Goal: Information Seeking & Learning: Check status

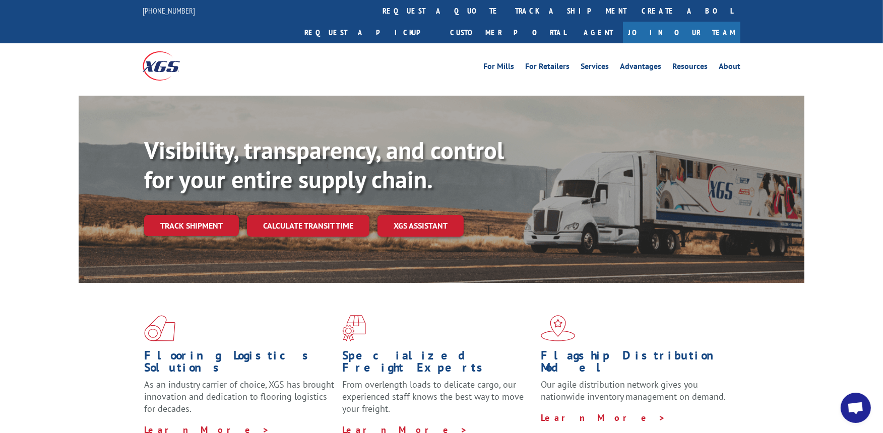
scroll to position [895, 0]
click at [507, 11] on link "track a shipment" at bounding box center [570, 11] width 126 height 22
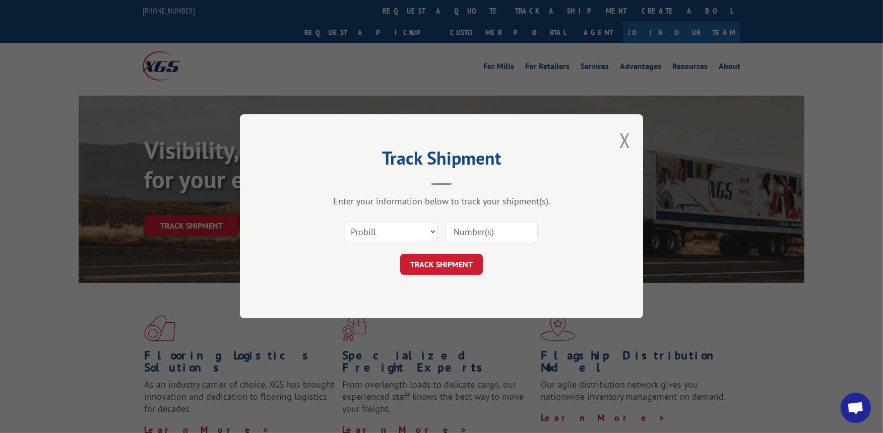
click at [480, 232] on input at bounding box center [491, 232] width 93 height 21
paste input "6526948"
type input "6526948"
click at [452, 258] on button "TRACK SHIPMENT" at bounding box center [441, 264] width 83 height 21
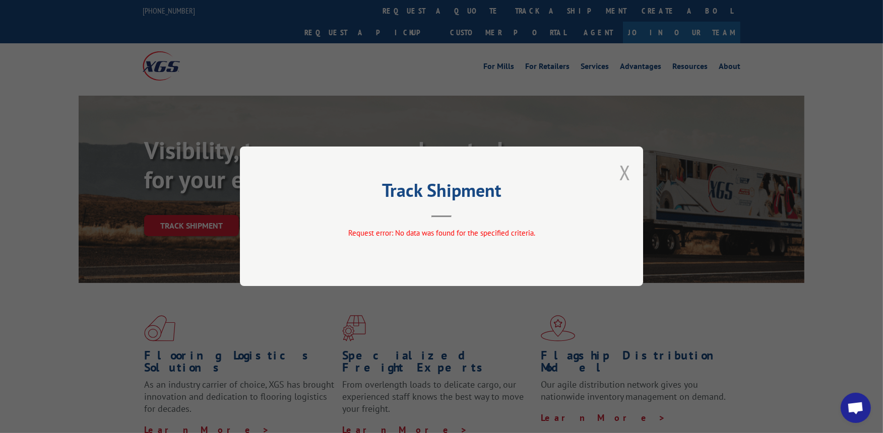
click at [620, 175] on button "Close modal" at bounding box center [624, 172] width 11 height 27
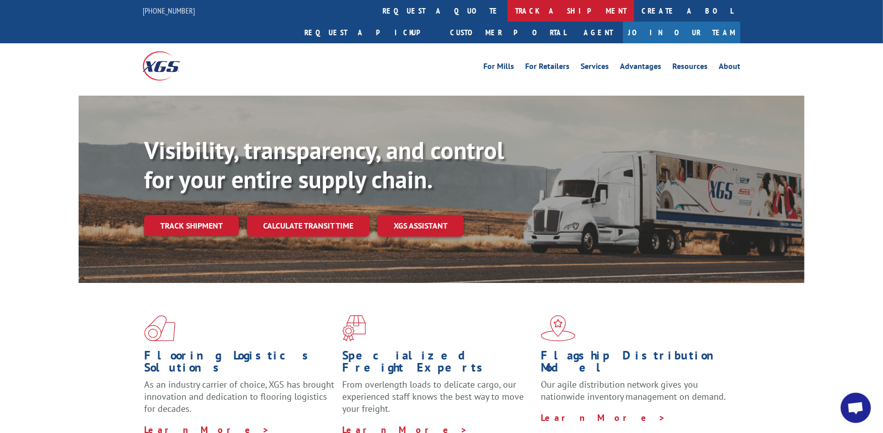
click at [507, 11] on link "track a shipment" at bounding box center [570, 11] width 126 height 22
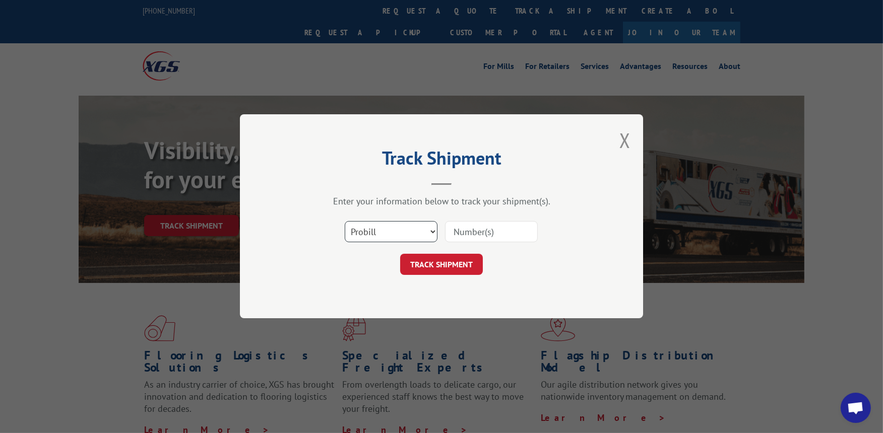
click at [385, 232] on select "Select category... Probill BOL PO" at bounding box center [391, 232] width 93 height 21
select select "bol"
click at [345, 222] on select "Select category... Probill BOL PO" at bounding box center [391, 232] width 93 height 21
click at [469, 233] on input at bounding box center [491, 232] width 93 height 21
paste input "6526948"
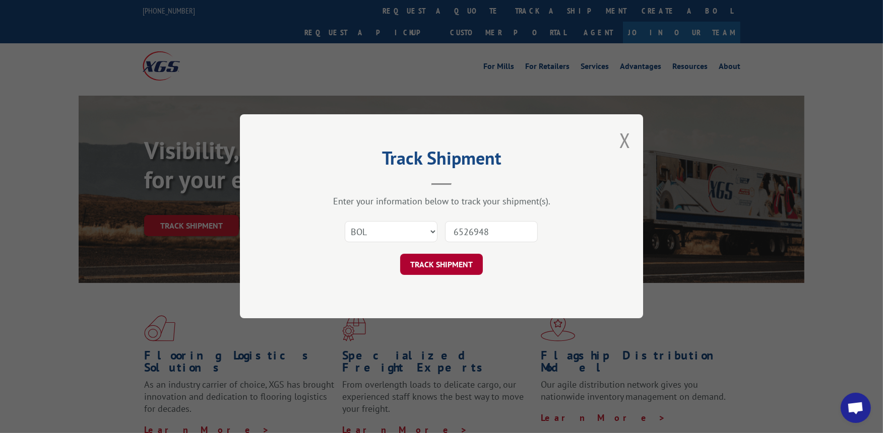
type input "6526948"
click at [445, 263] on button "TRACK SHIPMENT" at bounding box center [441, 264] width 83 height 21
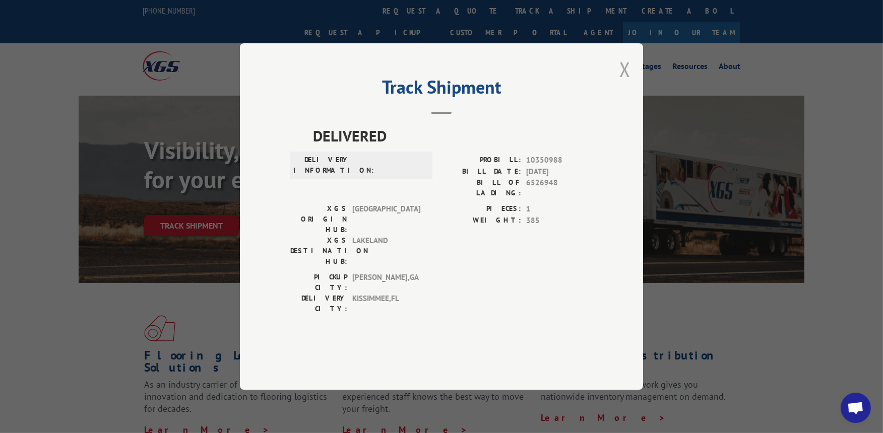
click at [622, 83] on button "Close modal" at bounding box center [624, 69] width 11 height 27
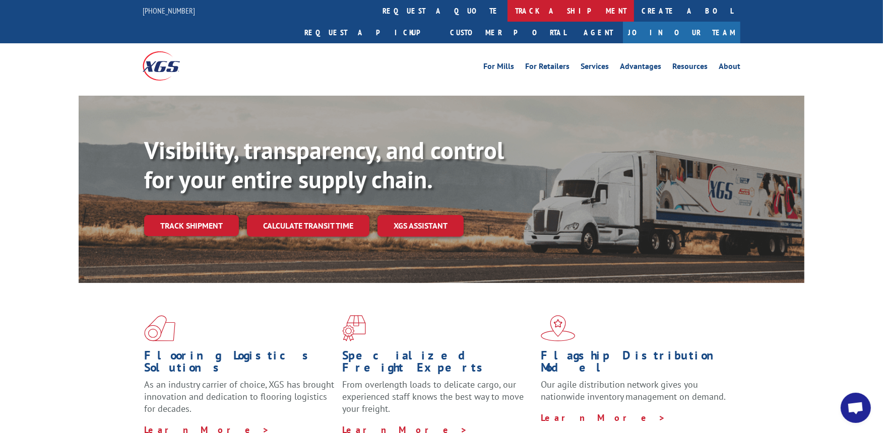
click at [507, 8] on link "track a shipment" at bounding box center [570, 11] width 126 height 22
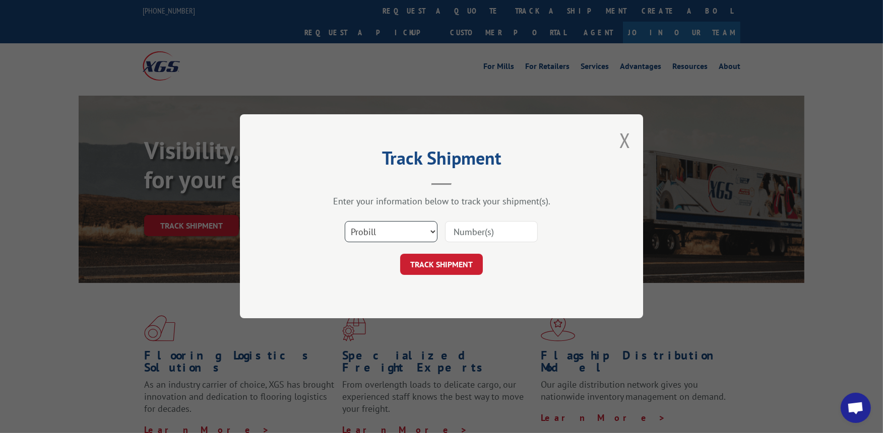
click at [437, 234] on select "Select category... Probill BOL PO" at bounding box center [391, 232] width 93 height 21
select select "po"
click at [345, 222] on select "Select category... Probill BOL PO" at bounding box center [391, 232] width 93 height 21
click at [476, 234] on input at bounding box center [491, 232] width 93 height 21
paste input "6526948"
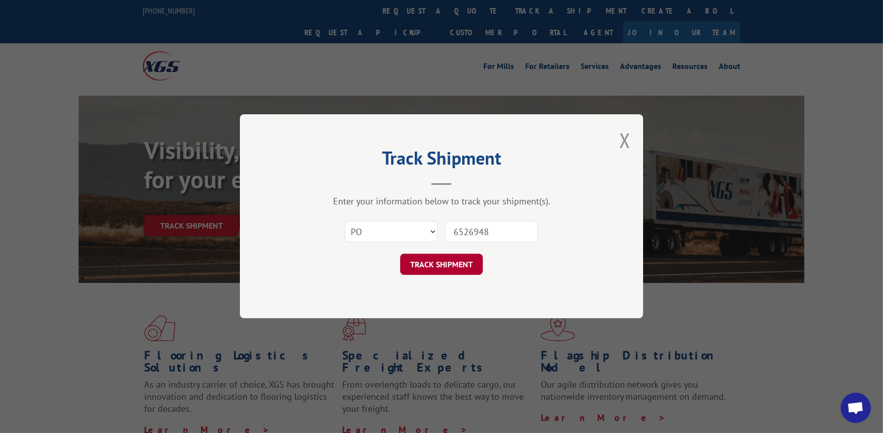
type input "6526948"
click at [447, 270] on button "TRACK SHIPMENT" at bounding box center [441, 264] width 83 height 21
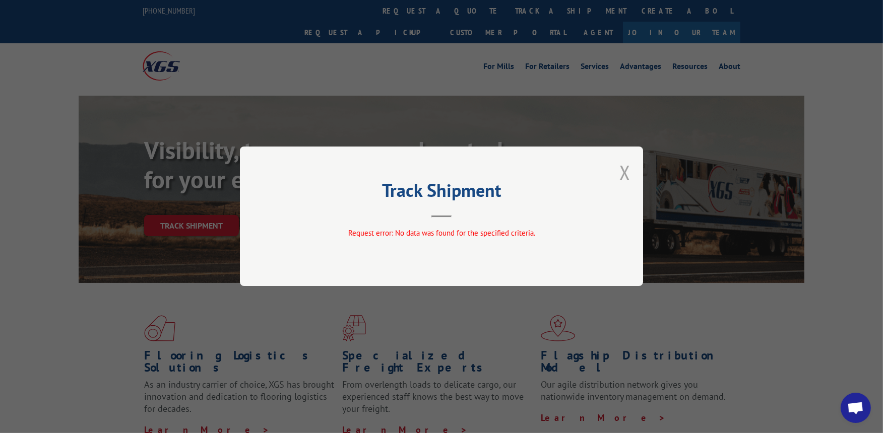
click at [625, 180] on button "Close modal" at bounding box center [624, 172] width 11 height 27
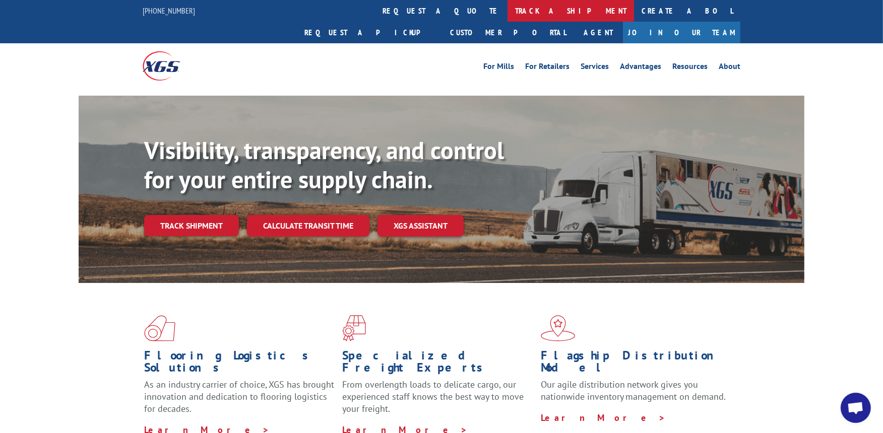
click at [507, 9] on link "track a shipment" at bounding box center [570, 11] width 126 height 22
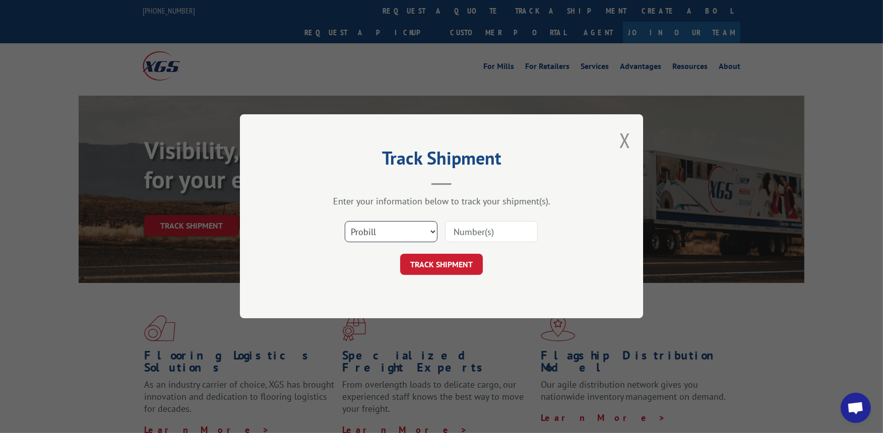
drag, startPoint x: 425, startPoint y: 235, endPoint x: 412, endPoint y: 240, distance: 14.2
click at [425, 235] on select "Select category... Probill BOL PO" at bounding box center [391, 232] width 93 height 21
select select "bol"
click at [345, 222] on select "Select category... Probill BOL PO" at bounding box center [391, 232] width 93 height 21
click at [476, 236] on input at bounding box center [491, 232] width 93 height 21
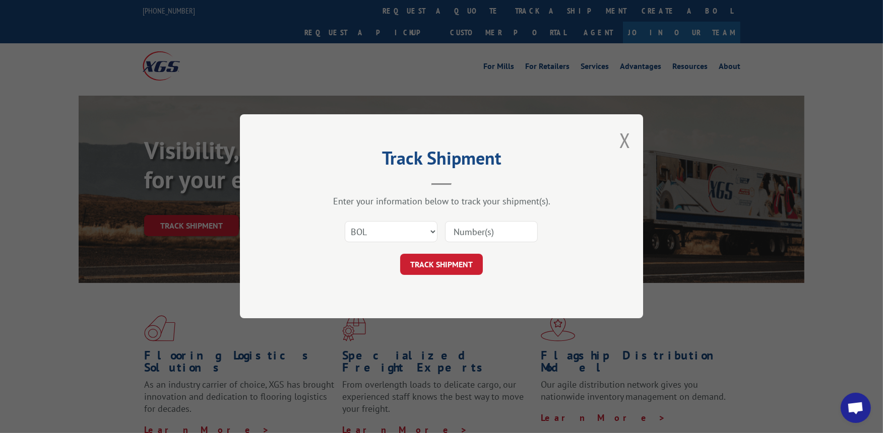
paste input "6526948"
type input "6526948"
click at [442, 264] on button "TRACK SHIPMENT" at bounding box center [441, 264] width 83 height 21
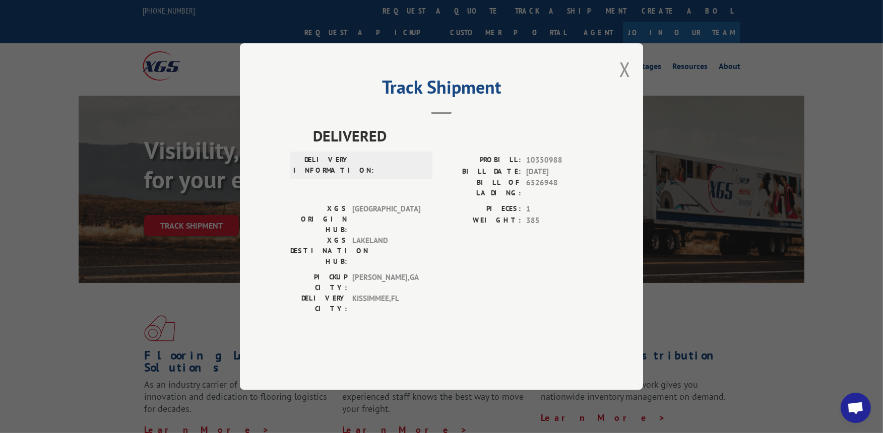
click at [625, 83] on button "Close modal" at bounding box center [624, 69] width 11 height 27
